Goal: Task Accomplishment & Management: Manage account settings

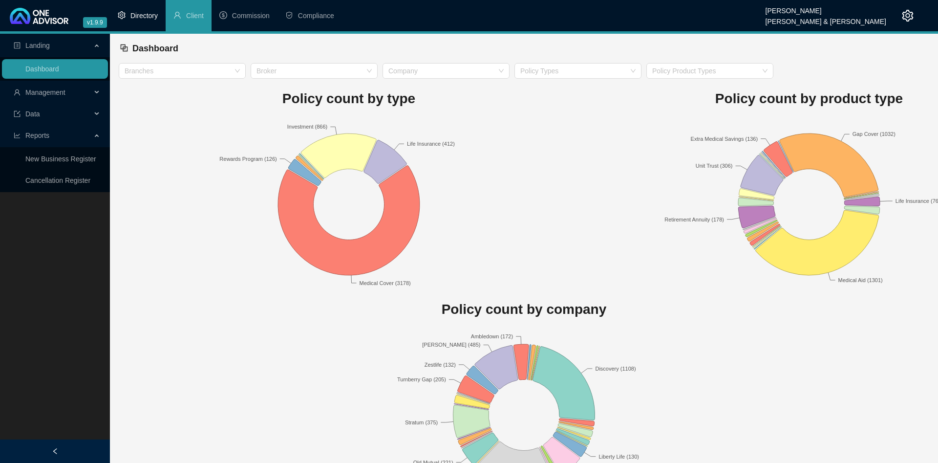
click at [137, 9] on li "Directory" at bounding box center [138, 15] width 56 height 31
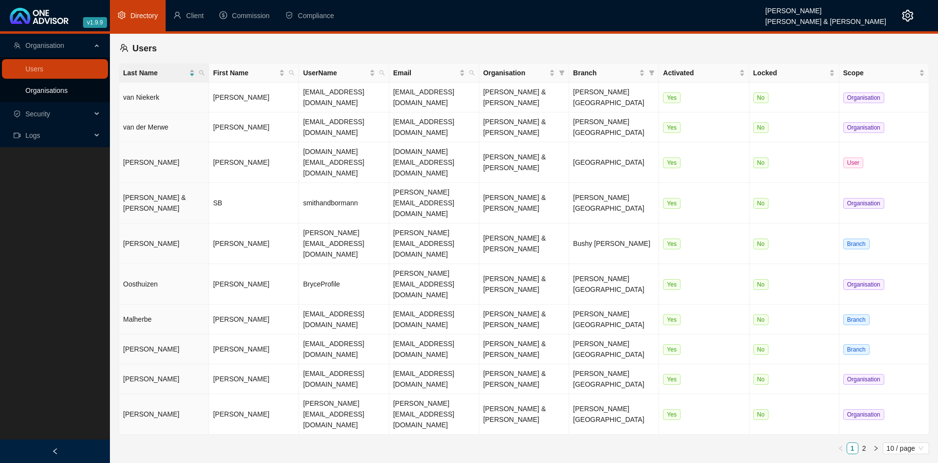
click at [48, 94] on link "Organisations" at bounding box center [46, 91] width 42 height 8
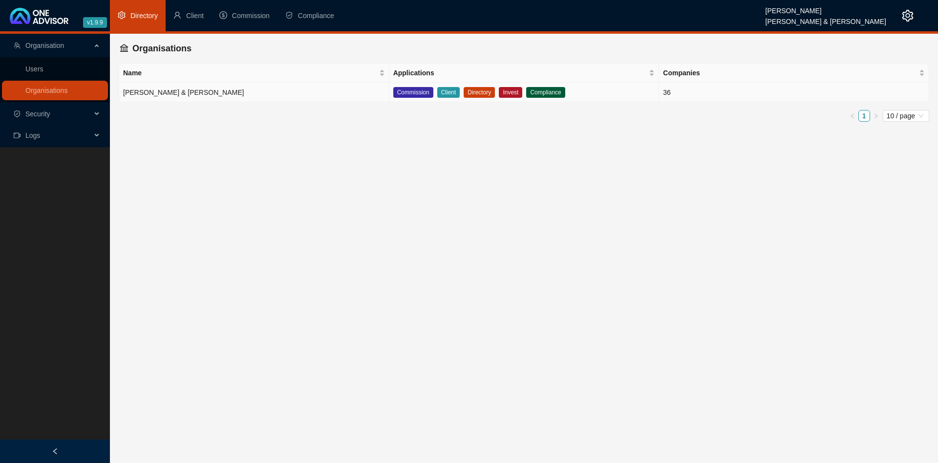
click at [217, 98] on td "[PERSON_NAME] & [PERSON_NAME]" at bounding box center [254, 93] width 270 height 20
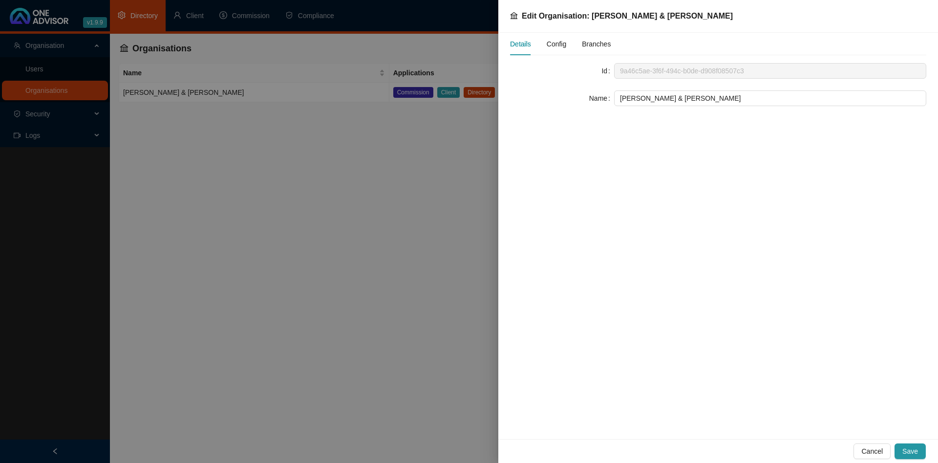
click at [557, 51] on div "Config" at bounding box center [557, 44] width 20 height 22
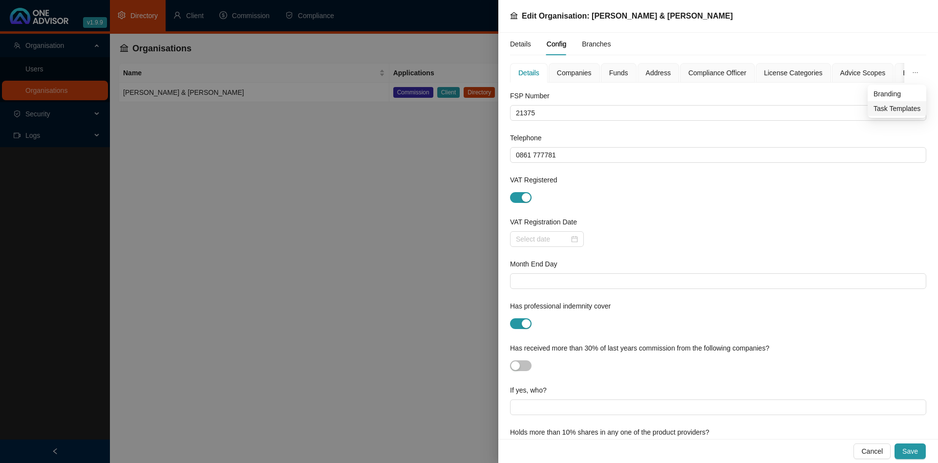
click at [894, 108] on span "Task Templates" at bounding box center [897, 108] width 47 height 11
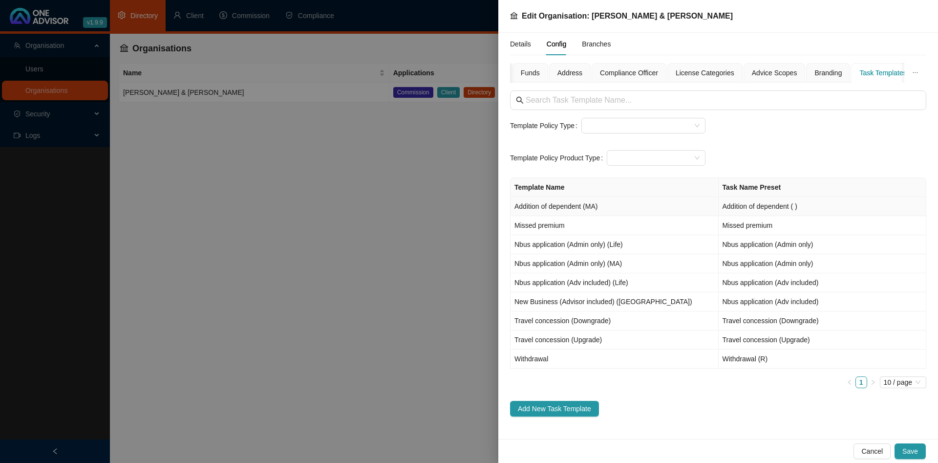
click at [624, 203] on td "Addition of dependent (MA)" at bounding box center [615, 206] width 208 height 19
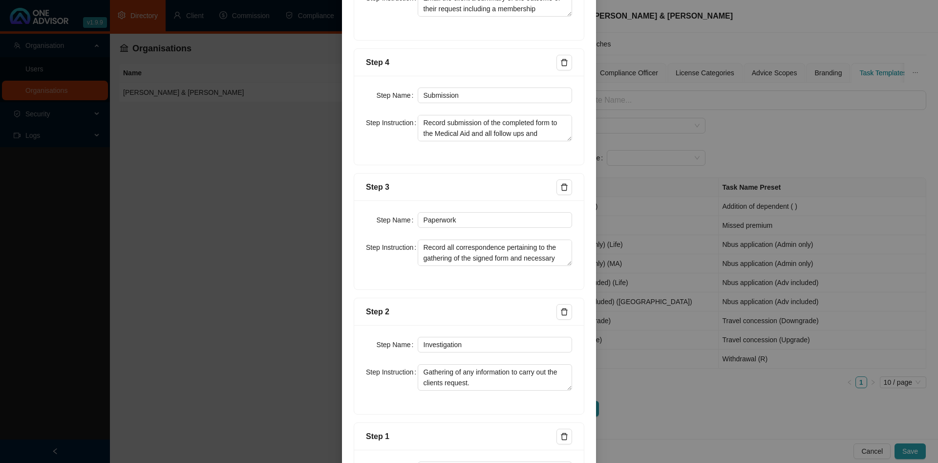
scroll to position [440, 0]
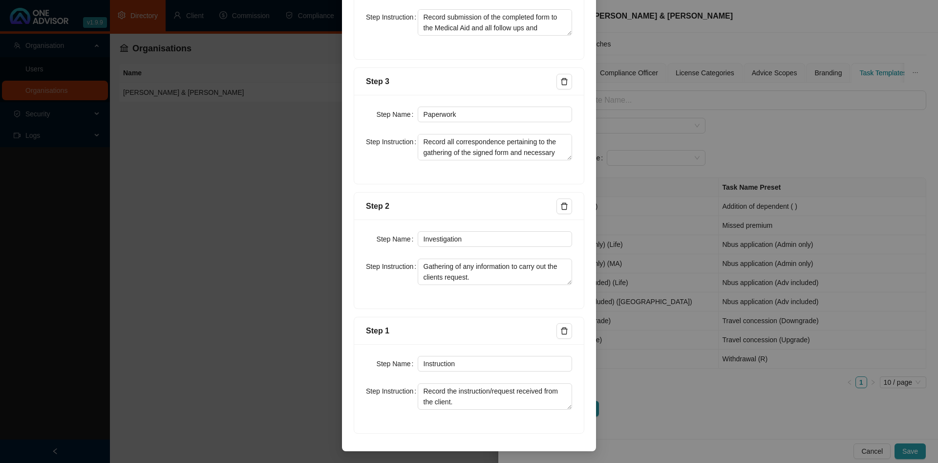
click at [137, 194] on div "Edit Task Template Template Name Addition of dependent (MA) Task Name Preset Ad…" at bounding box center [469, 231] width 938 height 463
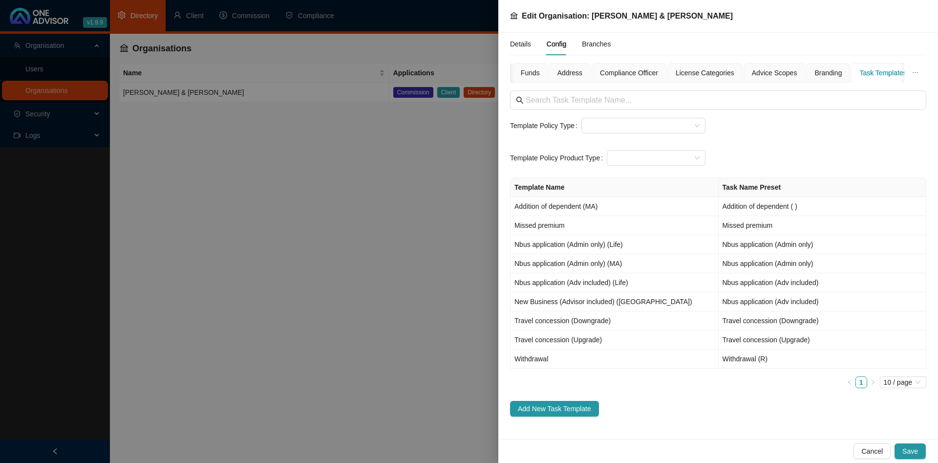
scroll to position [391, 0]
click at [219, 246] on div at bounding box center [469, 231] width 938 height 463
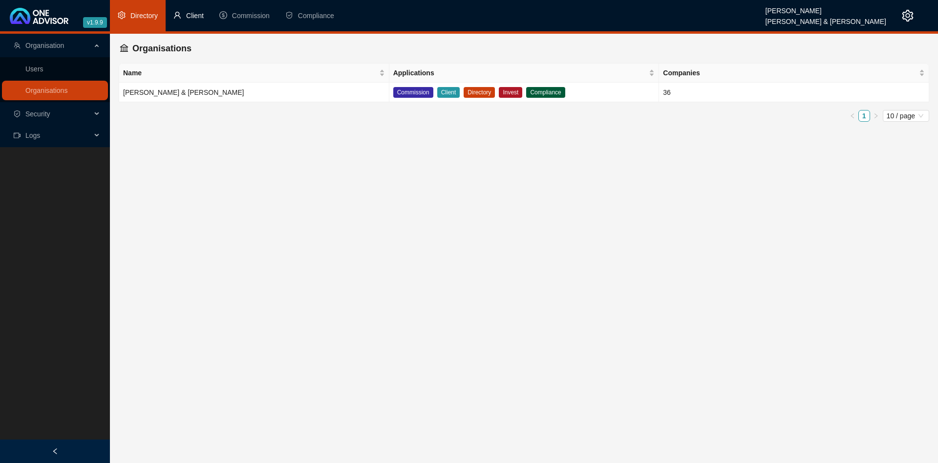
click at [198, 19] on span "Client" at bounding box center [195, 16] width 18 height 8
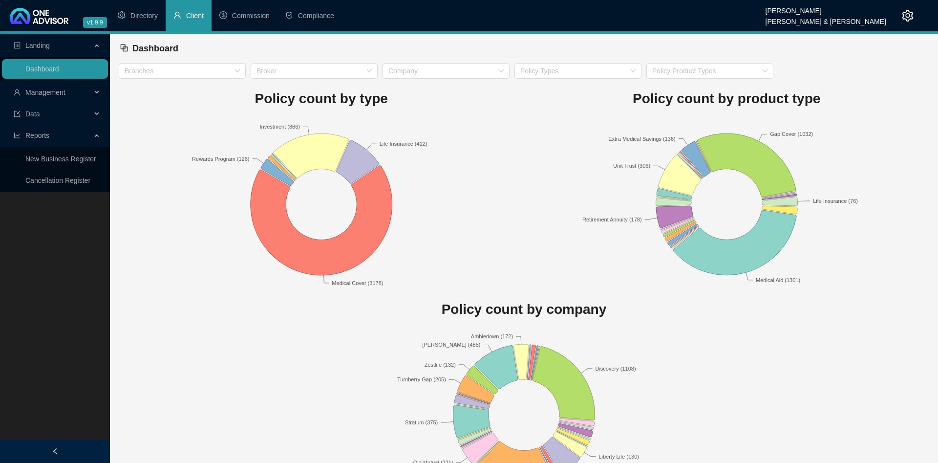
click at [63, 88] on span "Management" at bounding box center [45, 92] width 40 height 8
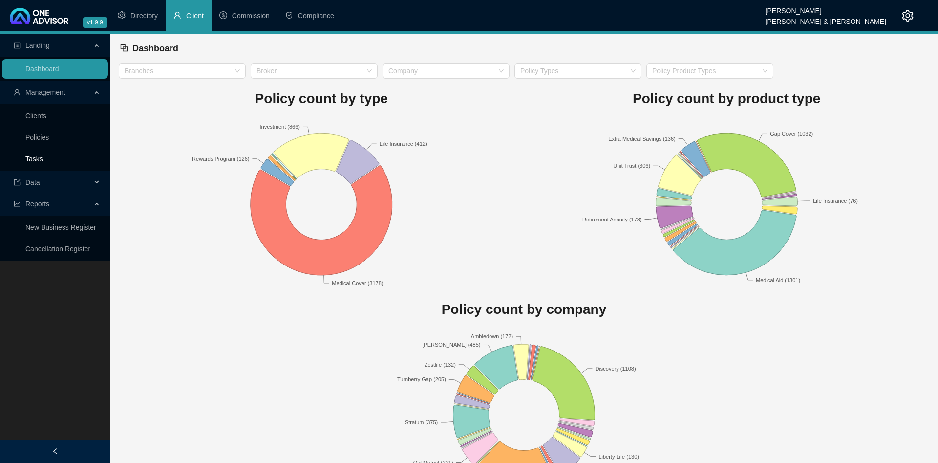
click at [43, 158] on link "Tasks" at bounding box center [34, 159] width 18 height 8
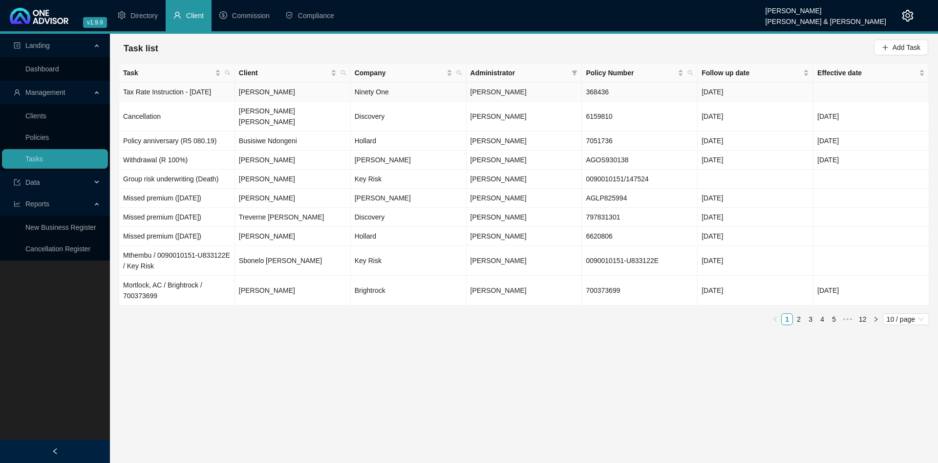
click at [208, 92] on td "Tax Rate Instruction - [DATE]" at bounding box center [177, 92] width 116 height 19
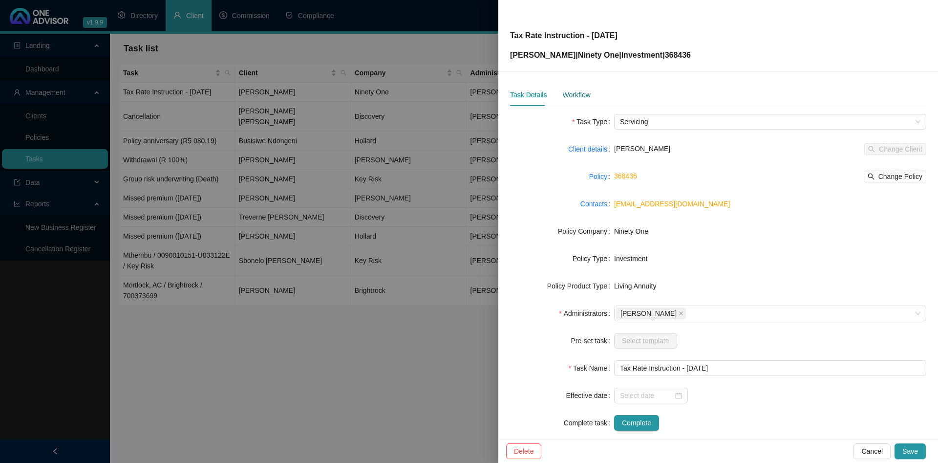
click at [572, 95] on div "Workflow" at bounding box center [577, 94] width 28 height 11
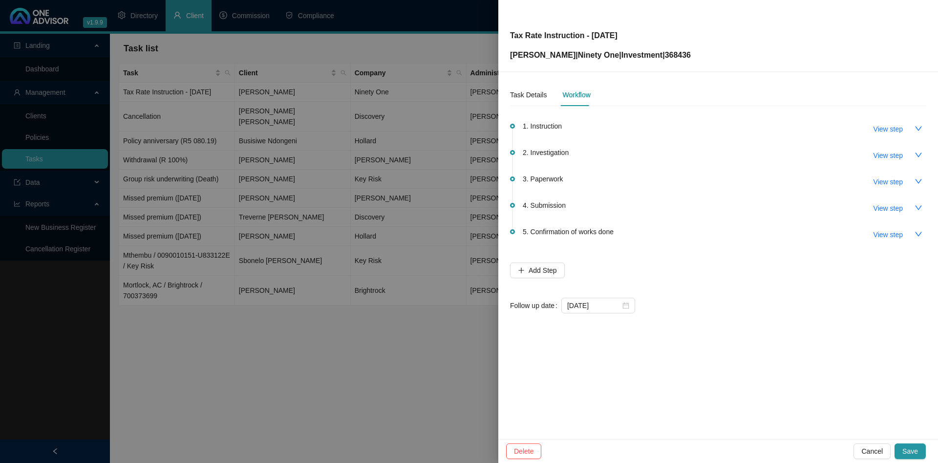
click at [385, 143] on div at bounding box center [469, 231] width 938 height 463
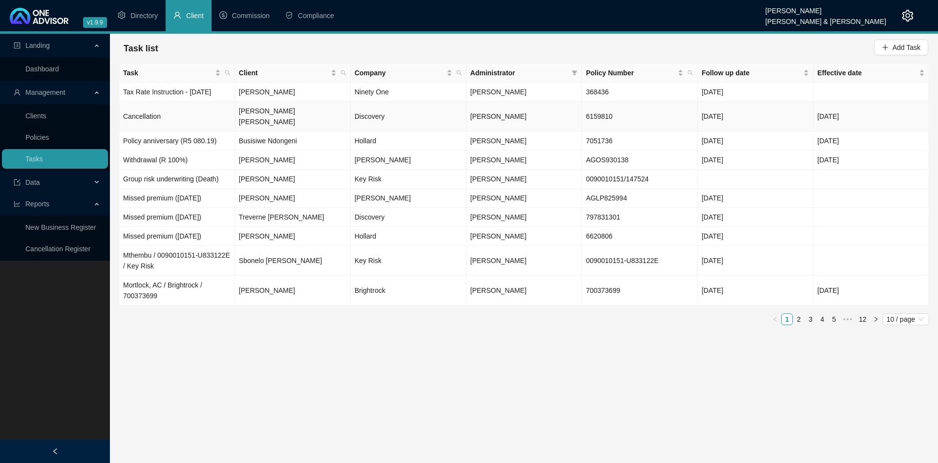
click at [200, 109] on td "Cancellation" at bounding box center [177, 117] width 116 height 30
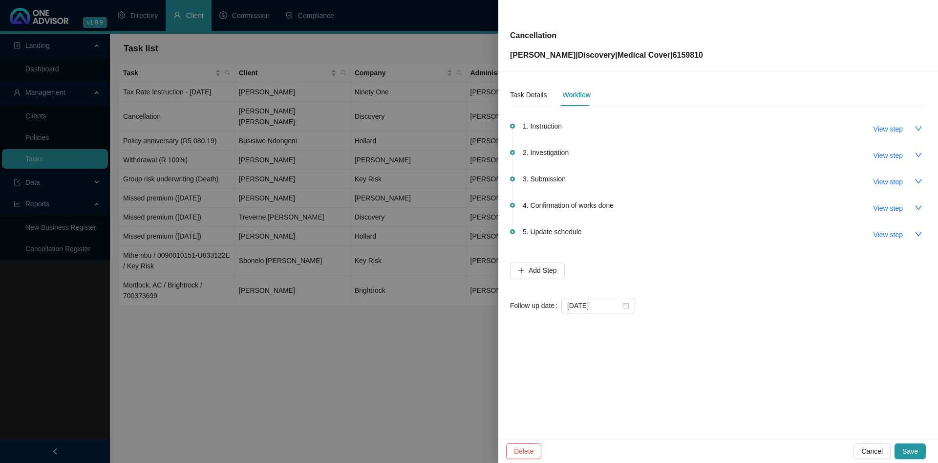
click at [280, 130] on div at bounding box center [469, 231] width 938 height 463
